Goal: Communication & Community: Answer question/provide support

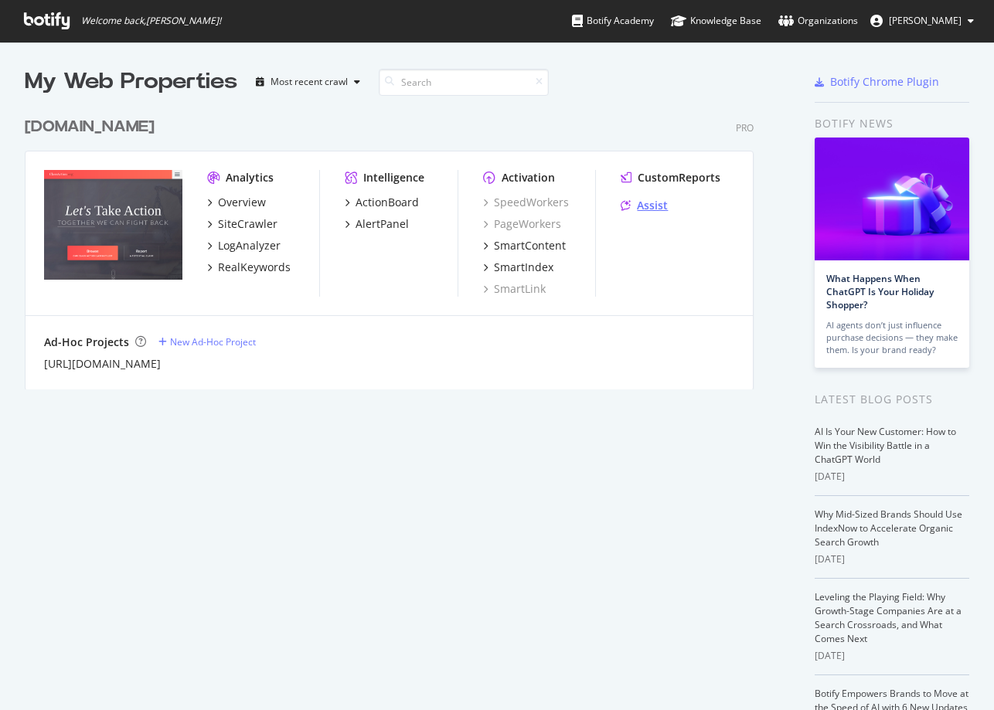
scroll to position [699, 970]
click at [639, 206] on div "Assist" at bounding box center [652, 205] width 31 height 15
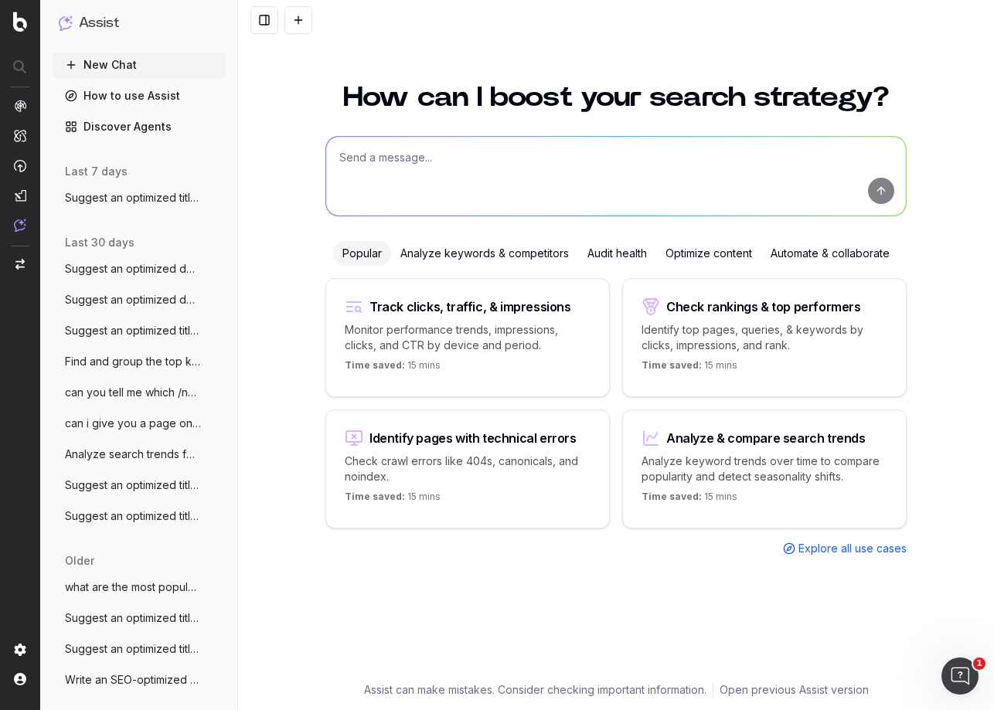
click at [708, 250] on div "Optimize content" at bounding box center [708, 253] width 105 height 25
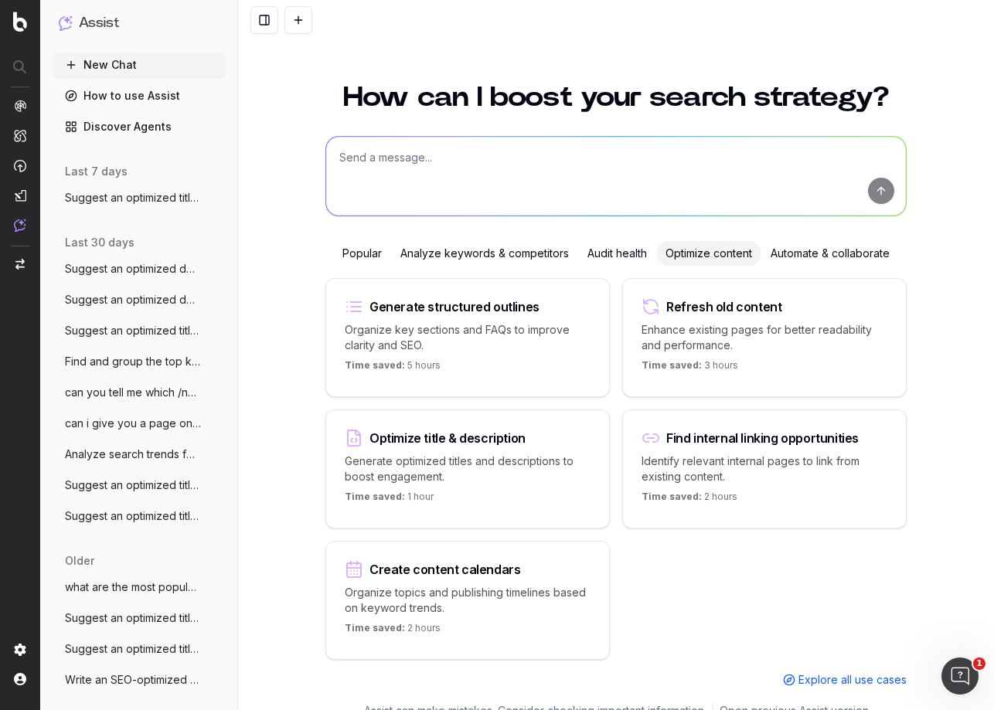
click at [510, 444] on div "Optimize title & description Generate optimized titles and descriptions to boos…" at bounding box center [467, 469] width 284 height 119
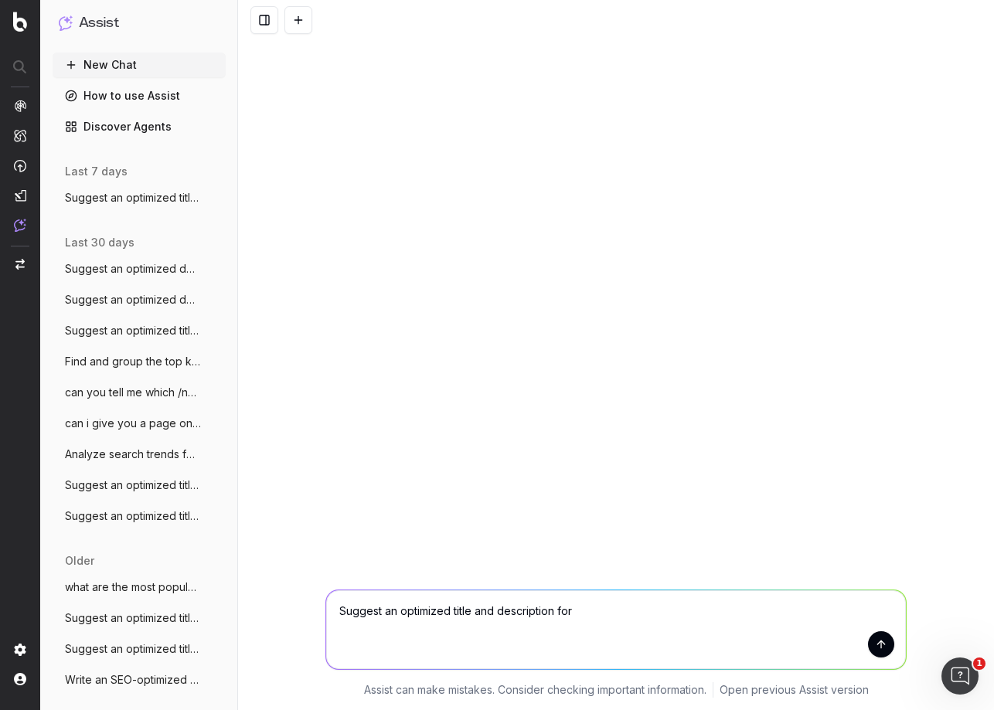
click at [630, 607] on textarea "Suggest an optimized title and description for" at bounding box center [616, 629] width 580 height 79
paste textarea "[US_STATE] Gastroenterology"
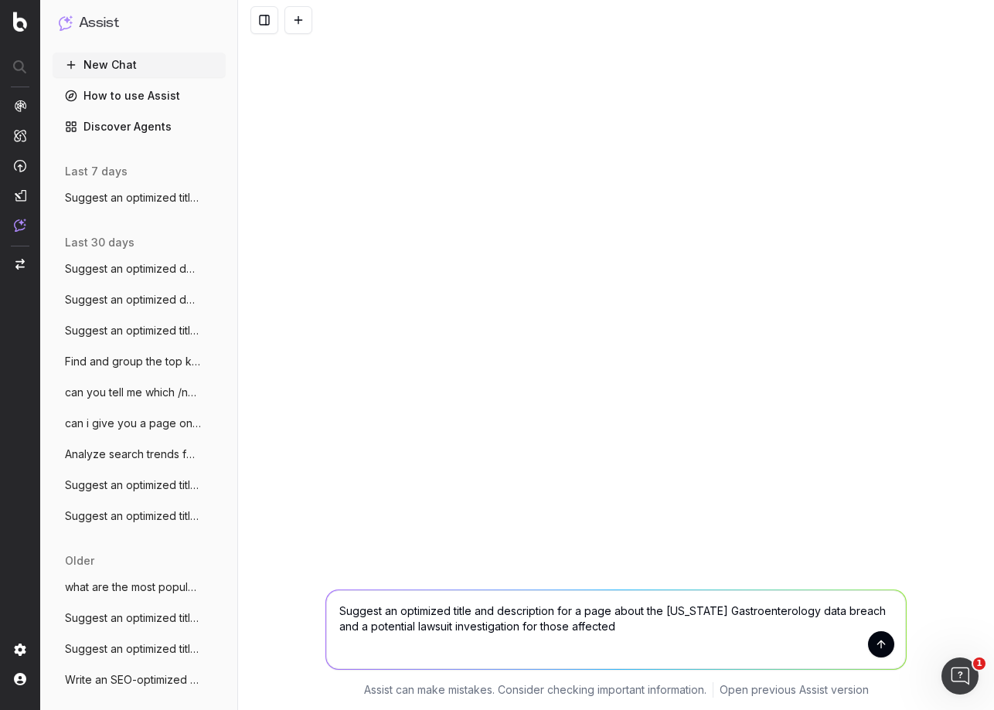
type textarea "Suggest an optimized title and description for a page about the [US_STATE] Gast…"
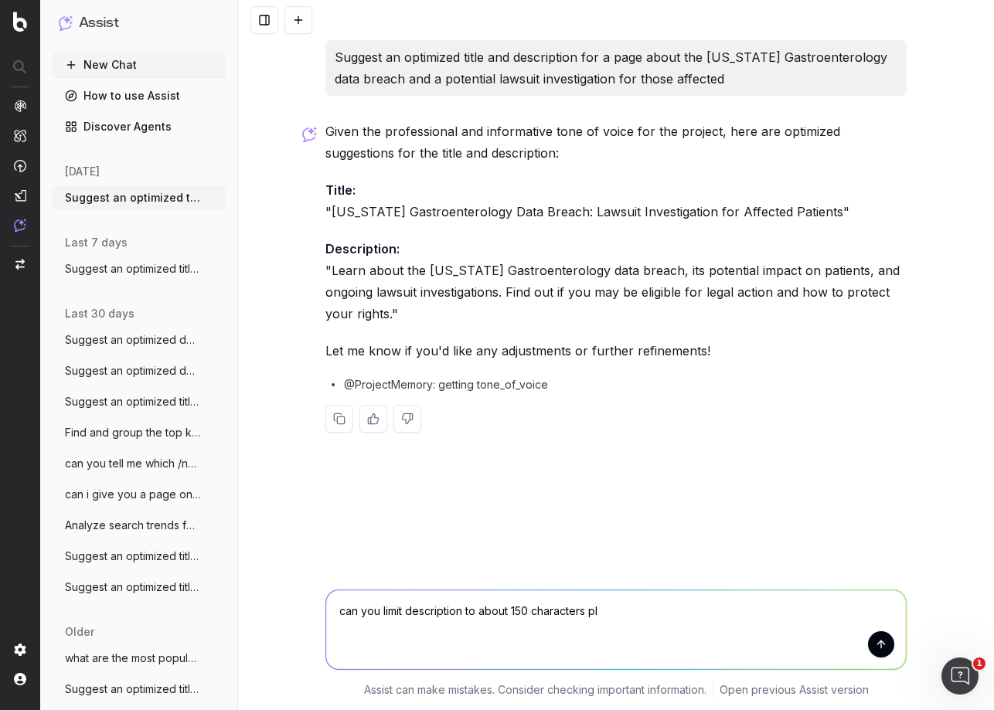
type textarea "can you limit description to about 150 characters plz"
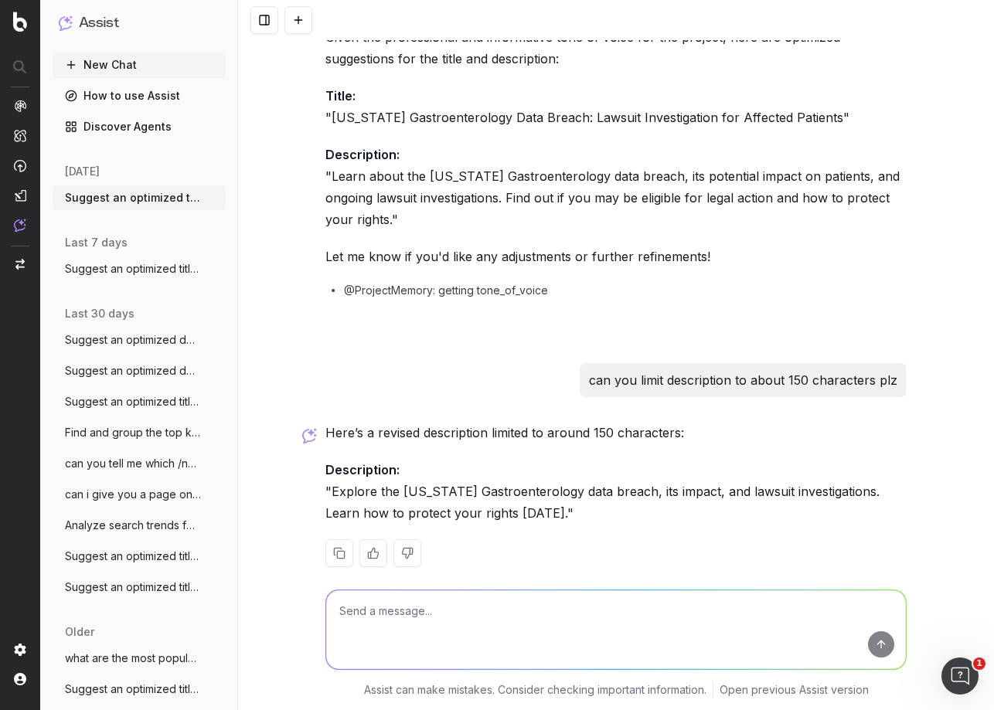
scroll to position [114, 0]
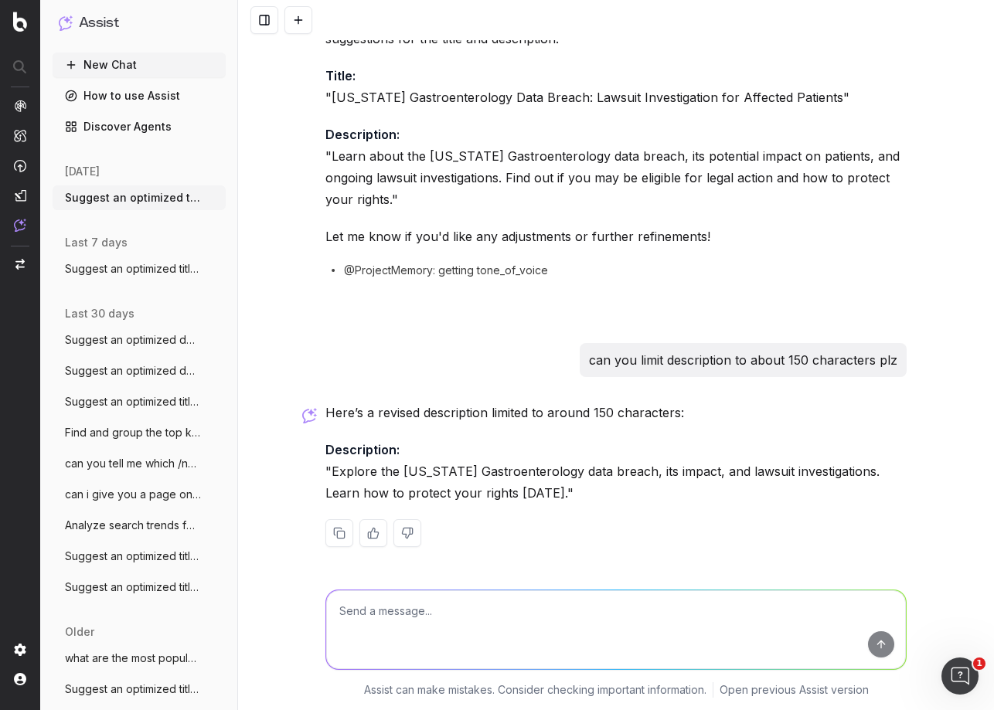
click at [544, 492] on p "Description: "Explore the [US_STATE] Gastroenterology data breach, its impact, …" at bounding box center [615, 471] width 581 height 65
click at [508, 614] on textarea at bounding box center [616, 629] width 580 height 79
type textarea "can i have another one"
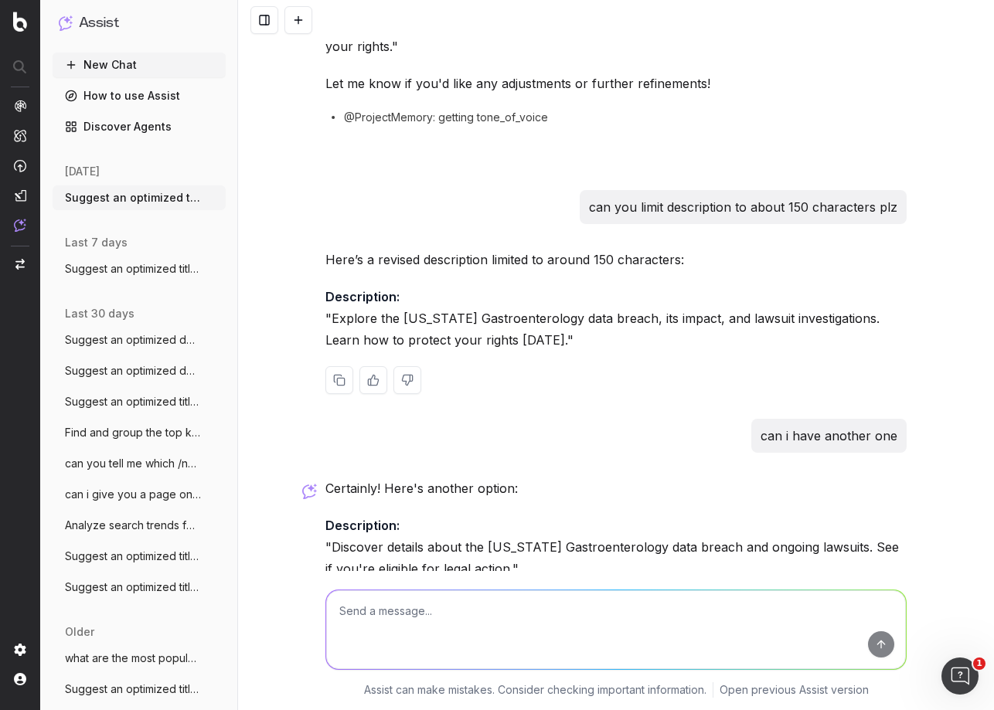
scroll to position [343, 0]
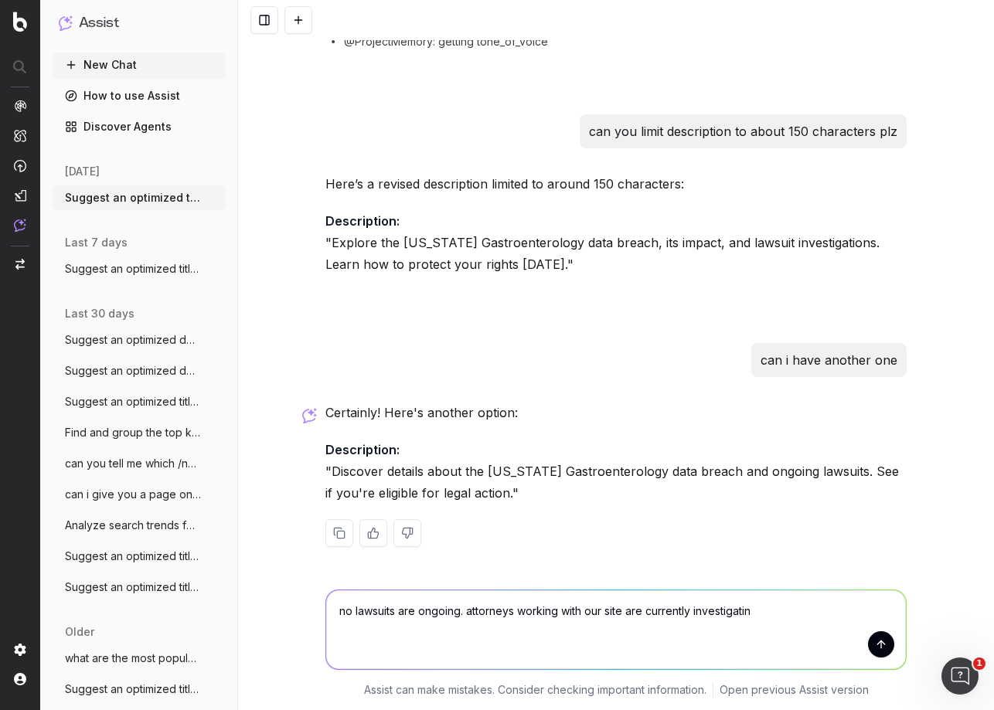
type textarea "no lawsuits are ongoing. attorneys working with our site are currently investig…"
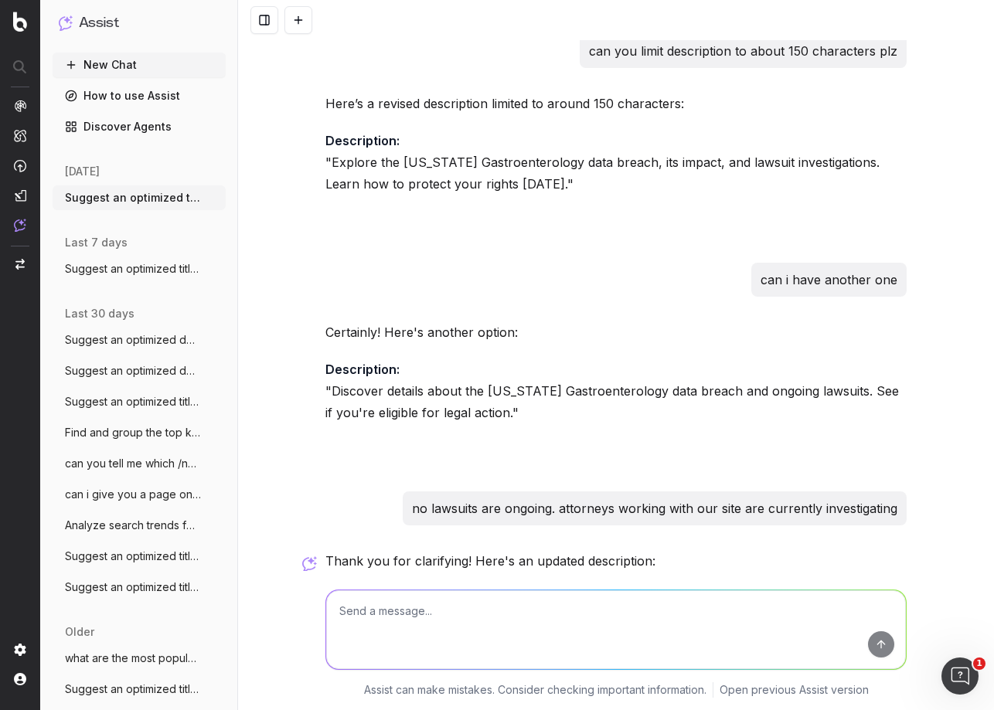
scroll to position [572, 0]
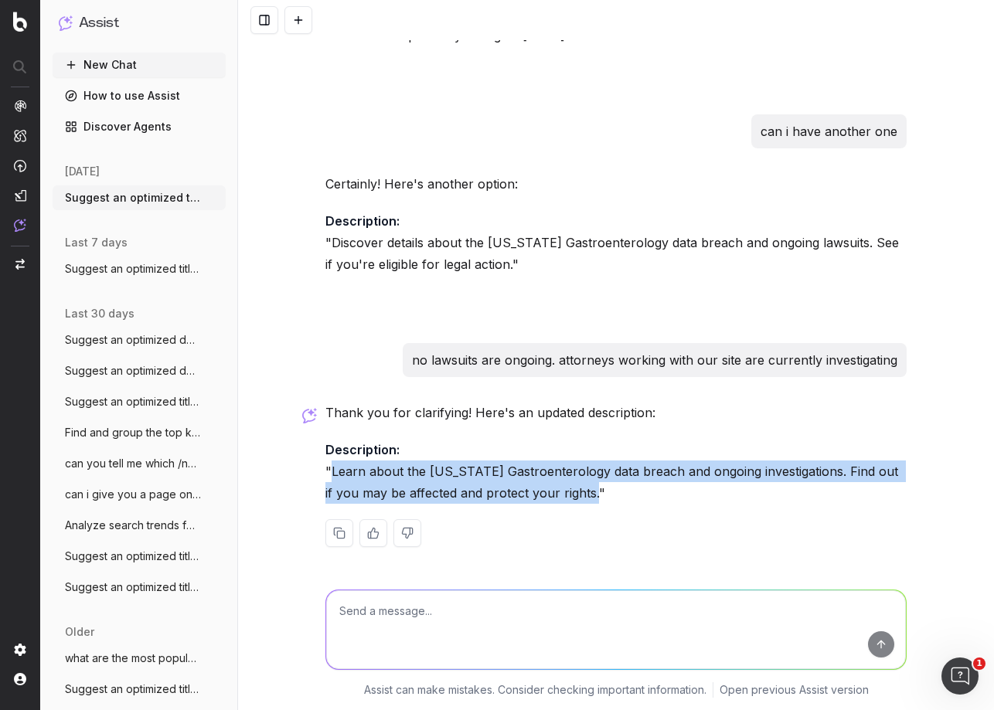
drag, startPoint x: 579, startPoint y: 494, endPoint x: 325, endPoint y: 469, distance: 254.7
click at [325, 469] on p "Description: "Learn about the [US_STATE] Gastroenterology data breach and ongoi…" at bounding box center [615, 471] width 581 height 65
copy p "Learn about the [US_STATE] Gastroenterology data breach and ongoing investigati…"
